Goal: Task Accomplishment & Management: Manage account settings

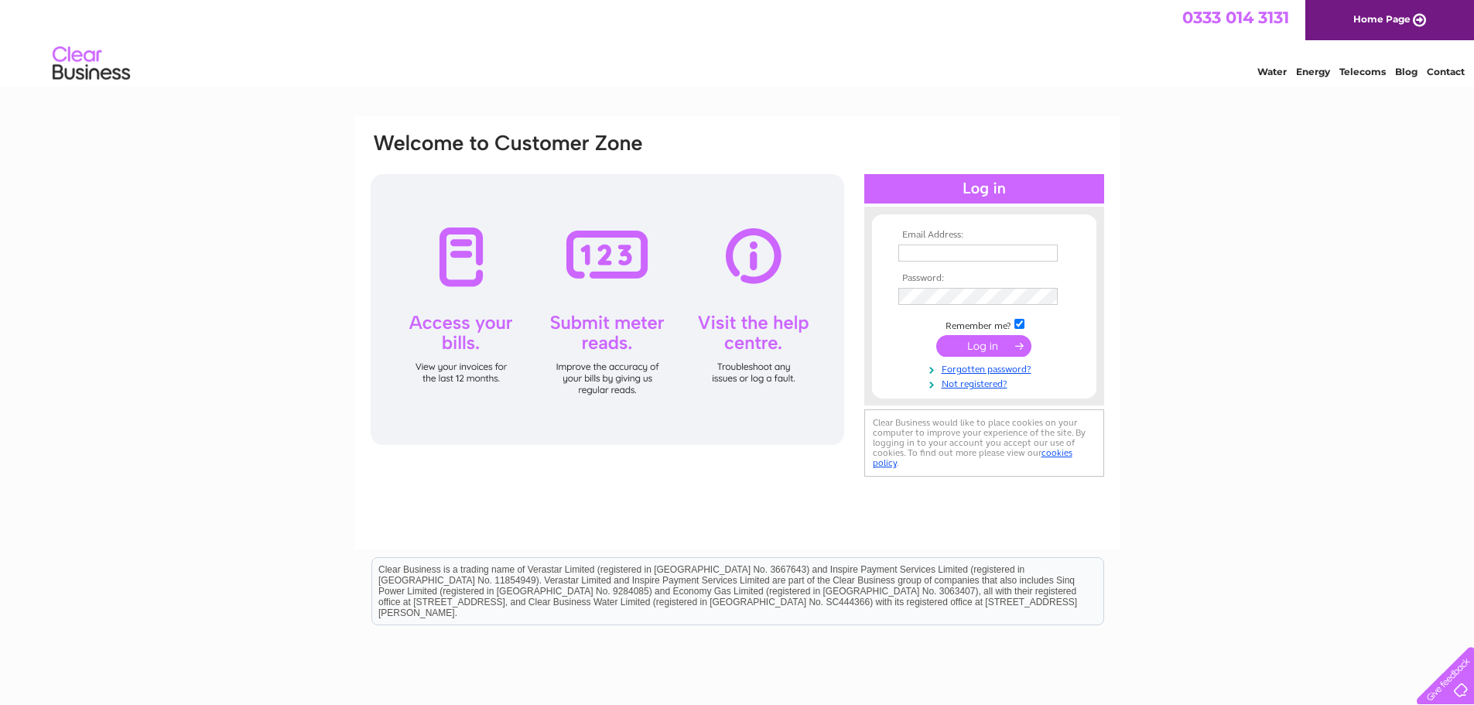
type input "[EMAIL_ADDRESS][DOMAIN_NAME]"
click at [953, 347] on input "submit" at bounding box center [983, 346] width 95 height 22
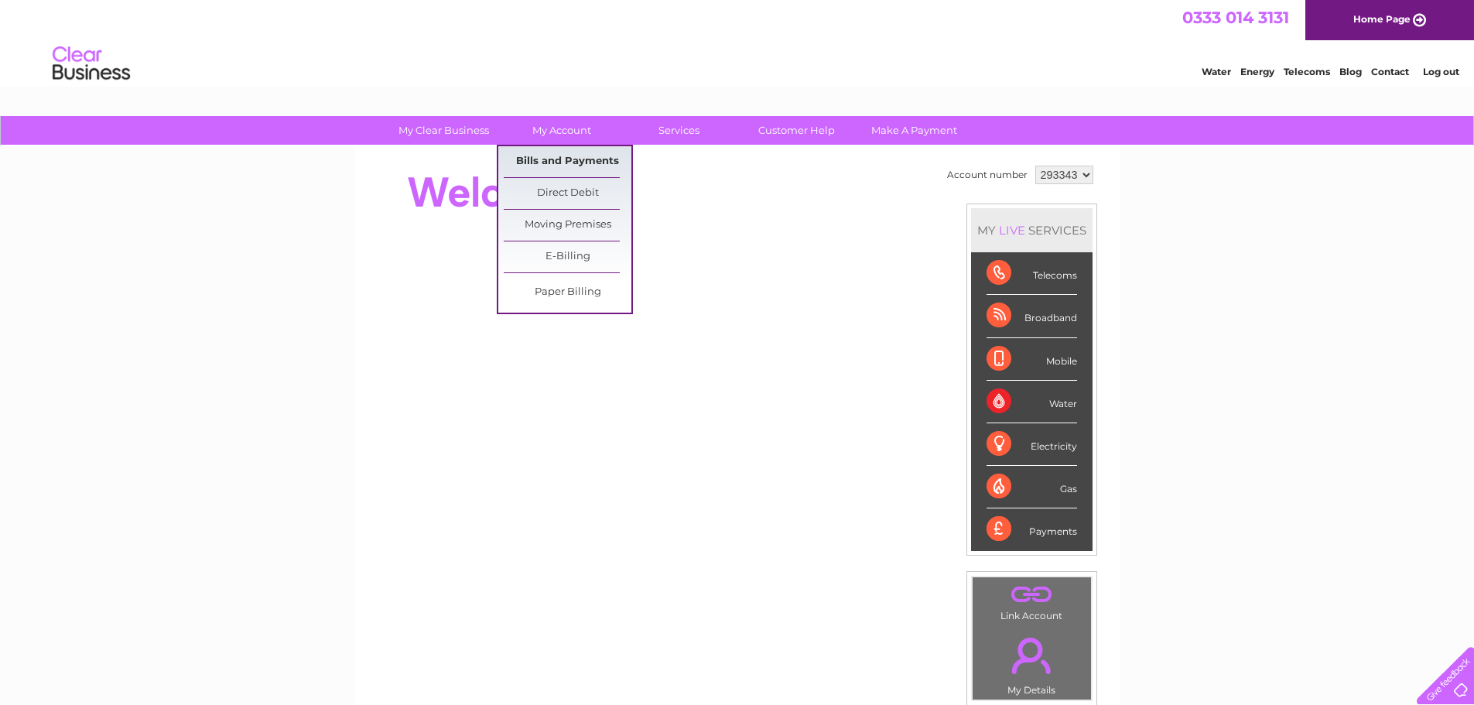
click at [570, 165] on link "Bills and Payments" at bounding box center [568, 161] width 128 height 31
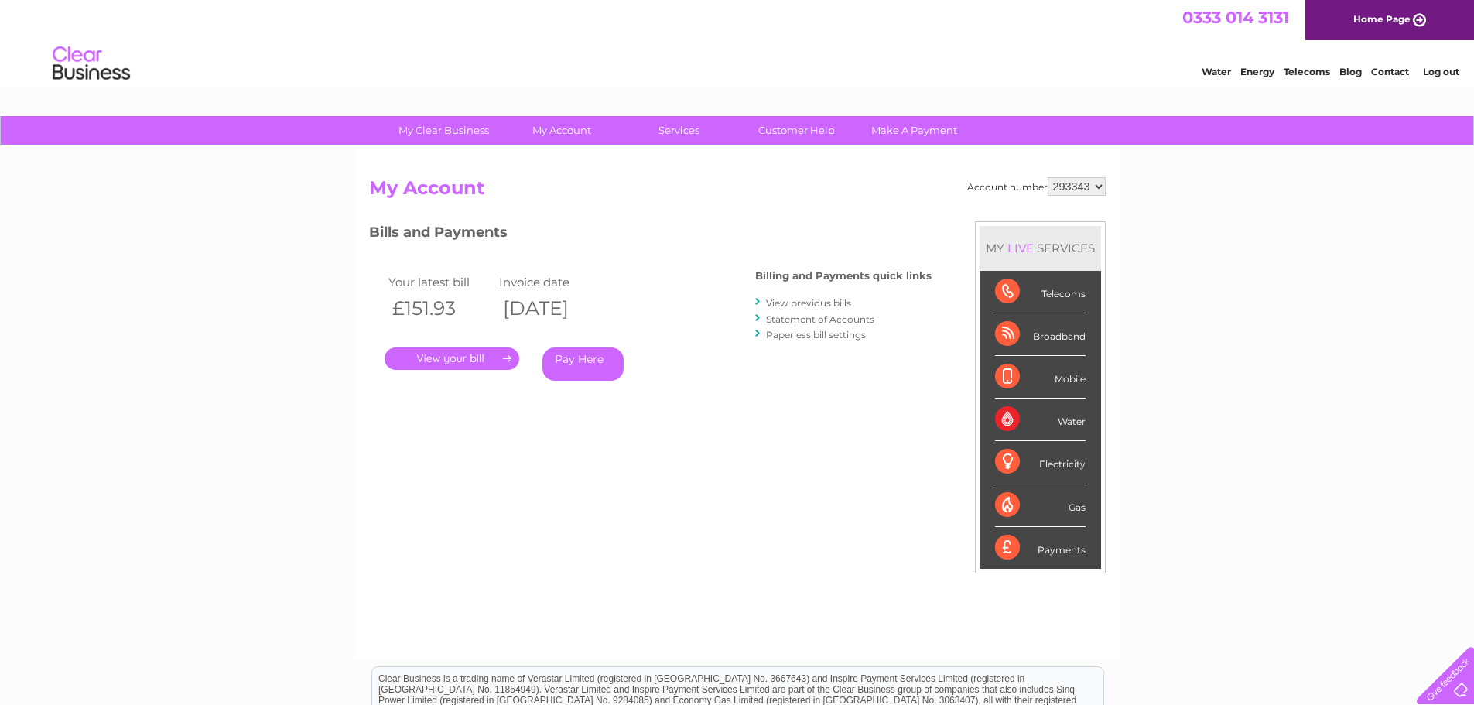
click at [795, 297] on link "View previous bills" at bounding box center [808, 303] width 85 height 12
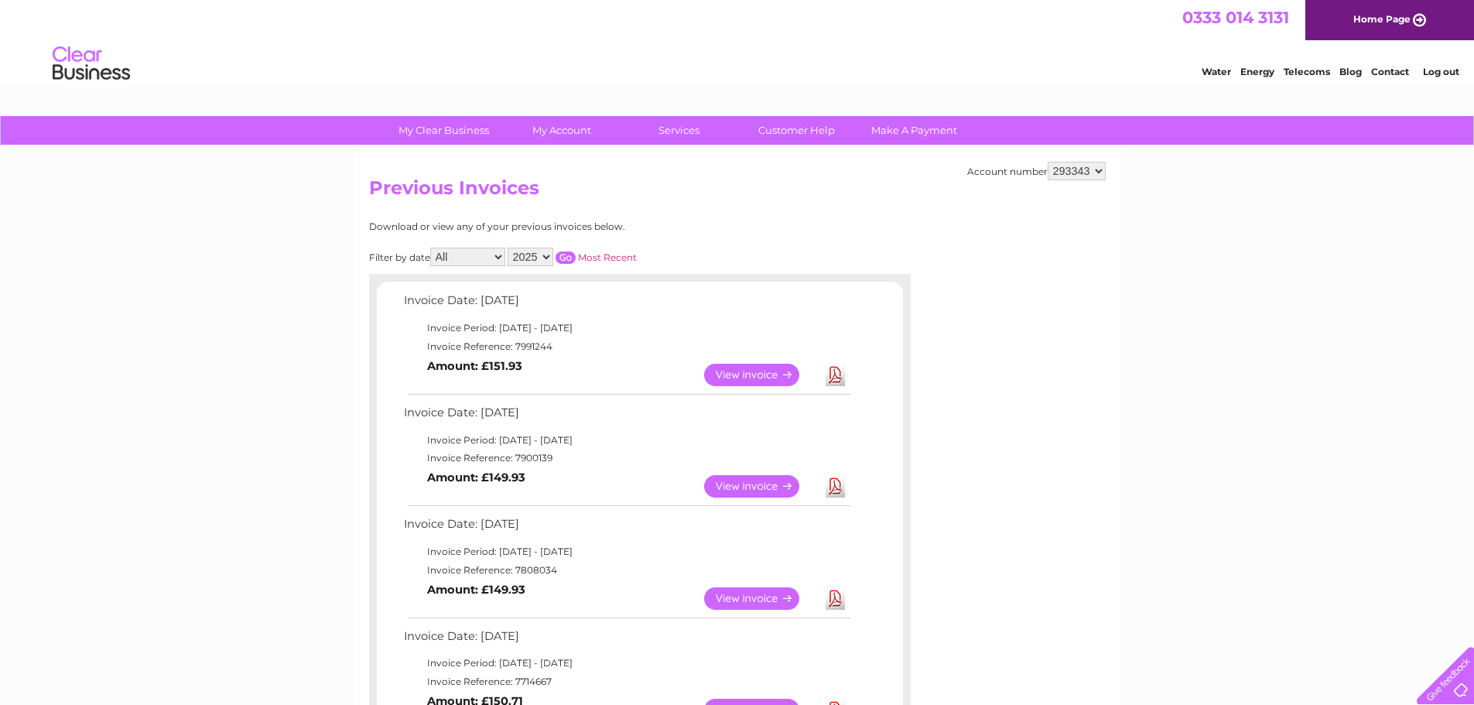
click at [772, 373] on link "View" at bounding box center [761, 375] width 114 height 22
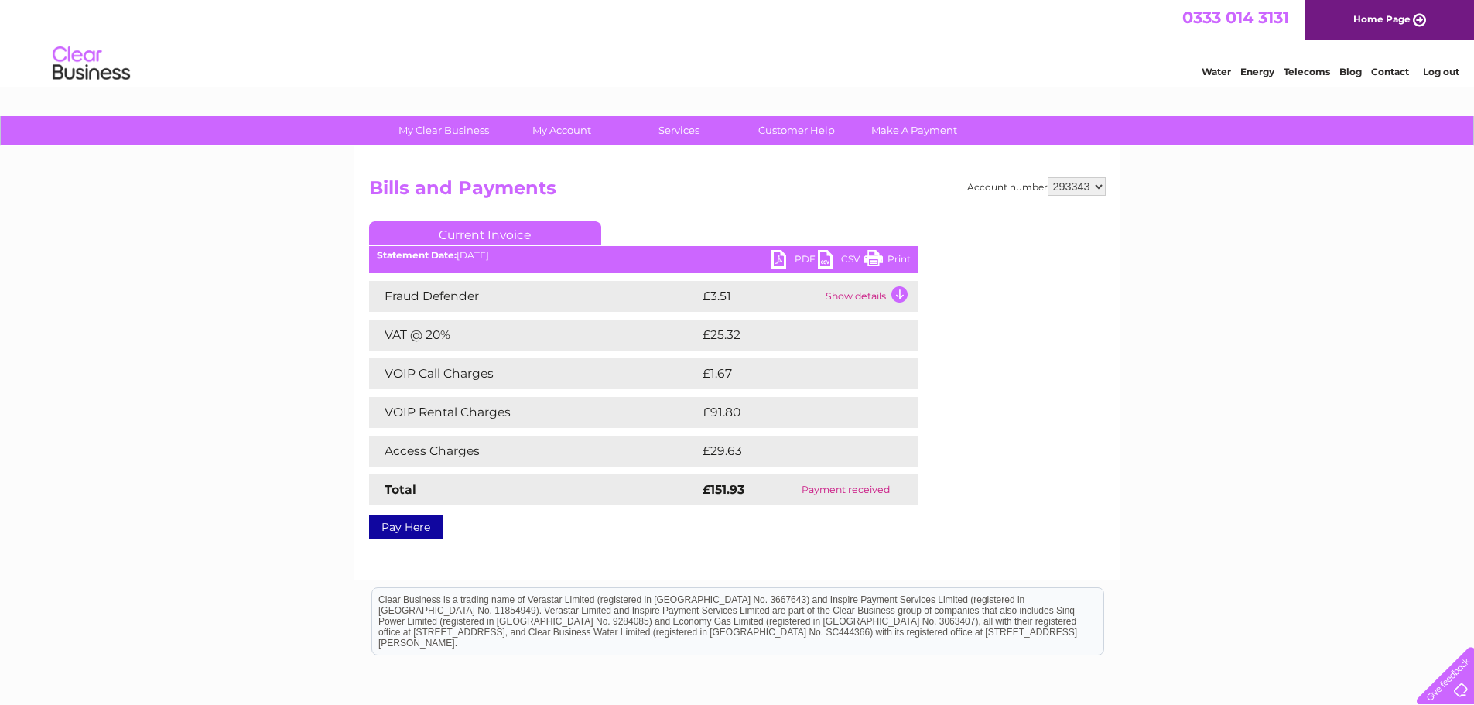
click at [881, 252] on link "Print" at bounding box center [887, 261] width 46 height 22
click at [1175, 529] on div "My Clear Business Login Details My Details My Preferences Link Account My Accou…" at bounding box center [737, 480] width 1474 height 728
